Goal: Check status: Check status

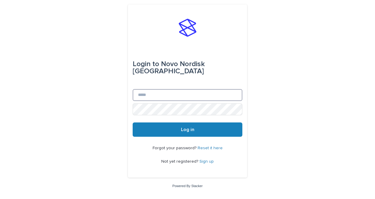
click at [189, 89] on input "Email" at bounding box center [188, 95] width 110 height 12
type input "**********"
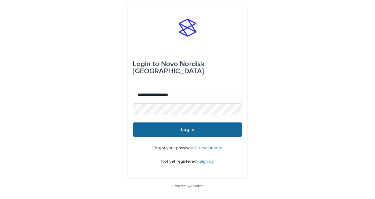
click at [162, 124] on button "Log in" at bounding box center [188, 130] width 110 height 14
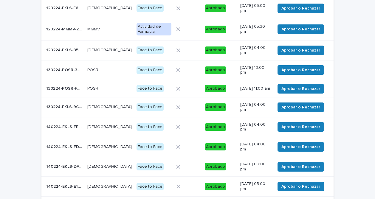
scroll to position [123, 0]
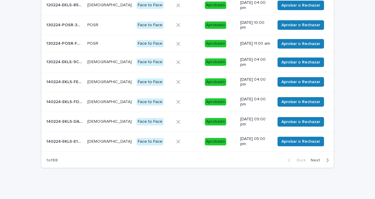
click at [315, 161] on span "Next" at bounding box center [317, 160] width 13 height 4
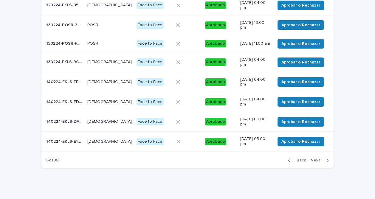
click at [315, 161] on span "Next" at bounding box center [317, 160] width 13 height 4
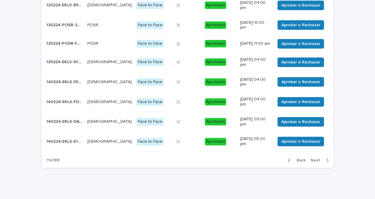
click at [315, 161] on span "Next" at bounding box center [317, 160] width 13 height 4
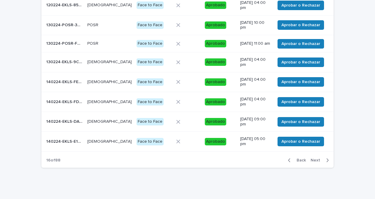
click at [315, 161] on span "Next" at bounding box center [317, 160] width 13 height 4
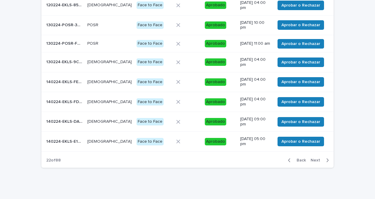
click at [315, 161] on span "Next" at bounding box center [317, 160] width 13 height 4
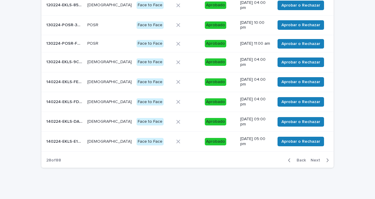
click at [315, 161] on span "Next" at bounding box center [317, 160] width 13 height 4
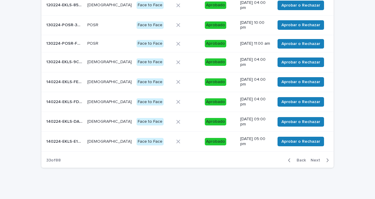
click at [315, 161] on span "Next" at bounding box center [317, 160] width 13 height 4
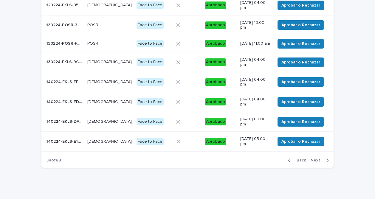
click at [315, 161] on span "Next" at bounding box center [317, 160] width 13 height 4
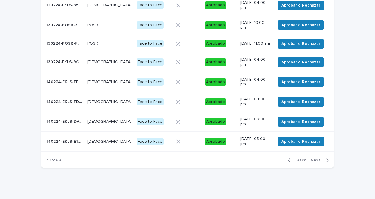
click at [315, 161] on span "Next" at bounding box center [317, 160] width 13 height 4
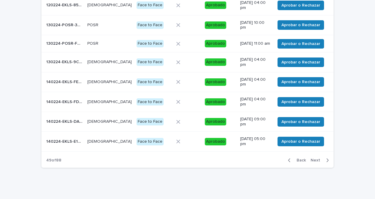
click at [315, 161] on span "Next" at bounding box center [317, 160] width 13 height 4
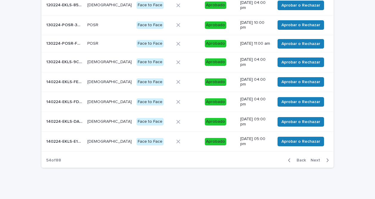
click at [315, 161] on span "Next" at bounding box center [317, 160] width 13 height 4
click at [315, 162] on span "Next" at bounding box center [317, 160] width 13 height 4
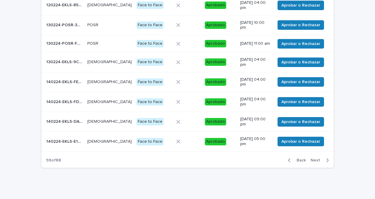
click at [315, 162] on span "Next" at bounding box center [317, 160] width 13 height 4
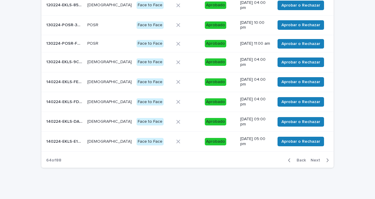
click at [314, 162] on span "Next" at bounding box center [317, 160] width 13 height 4
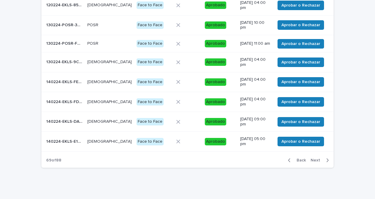
click at [314, 162] on span "Next" at bounding box center [317, 160] width 13 height 4
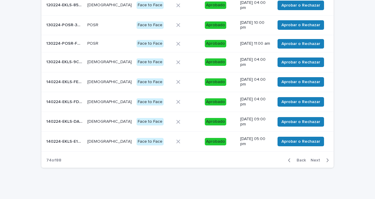
click at [314, 162] on span "Next" at bounding box center [317, 160] width 13 height 4
click at [314, 163] on span "Next" at bounding box center [317, 160] width 13 height 4
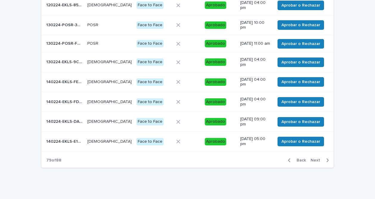
click at [314, 163] on span "Next" at bounding box center [317, 160] width 13 height 4
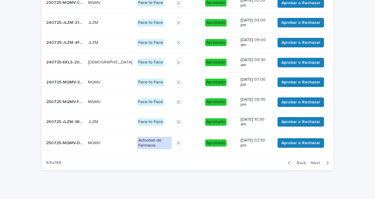
click at [314, 163] on span "Next" at bounding box center [317, 163] width 13 height 4
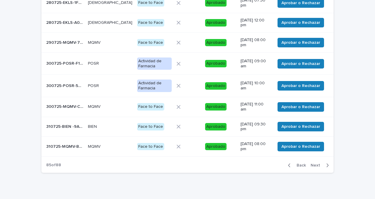
scroll to position [125, 0]
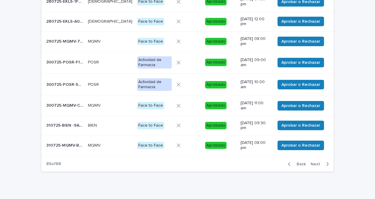
click at [314, 163] on span "Next" at bounding box center [317, 164] width 13 height 4
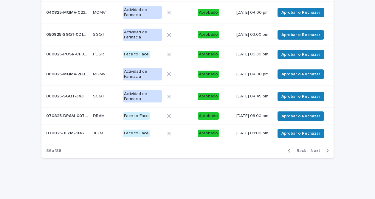
click at [313, 153] on span "Next" at bounding box center [317, 151] width 13 height 4
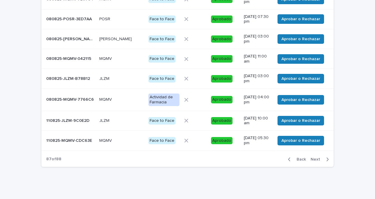
scroll to position [122, 0]
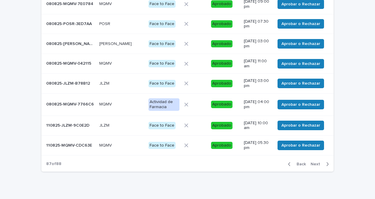
click at [313, 163] on span "Next" at bounding box center [317, 164] width 13 height 4
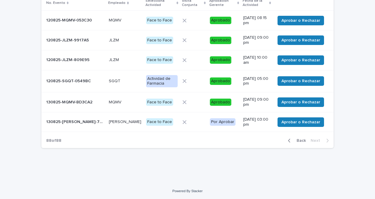
click at [68, 121] on p "130825-[PERSON_NAME]-7A60B3" at bounding box center [75, 121] width 59 height 6
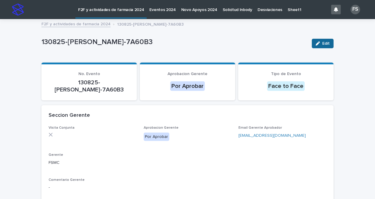
click at [325, 41] on button "Edit" at bounding box center [323, 44] width 22 height 10
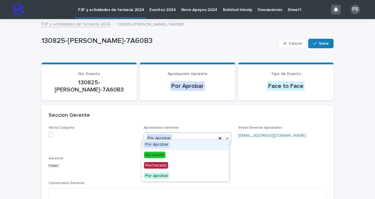
click at [226, 135] on icon at bounding box center [228, 138] width 6 height 6
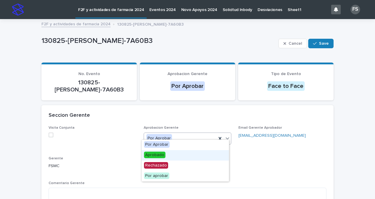
click at [151, 156] on span "Aprobado" at bounding box center [154, 155] width 21 height 7
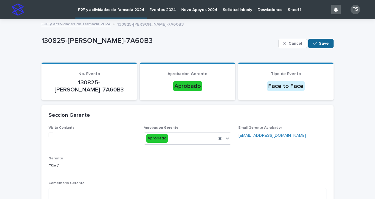
click at [325, 42] on span "Save" at bounding box center [324, 43] width 10 height 4
